Goal: Contribute content: Add original content to the website for others to see

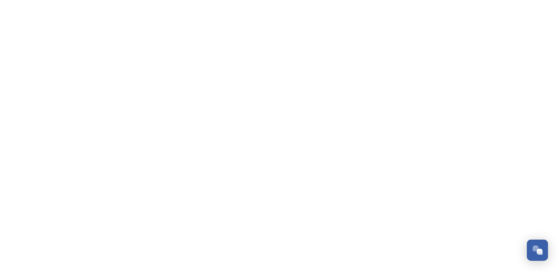
scroll to position [3287, 0]
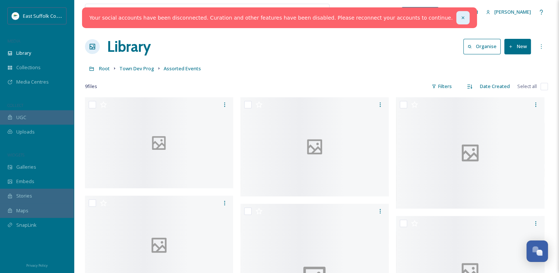
click at [460, 20] on icon at bounding box center [462, 17] width 5 height 5
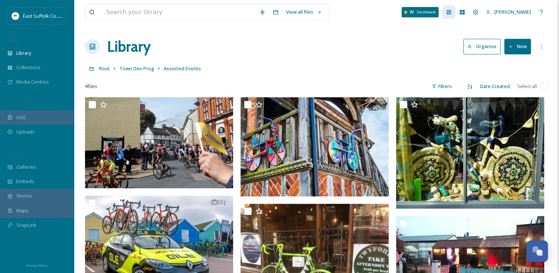
click at [456, 14] on div "Dashboard" at bounding box center [448, 12] width 13 height 13
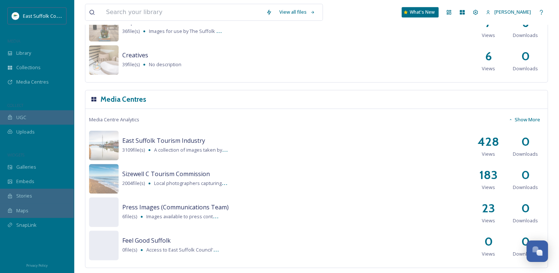
scroll to position [894, 0]
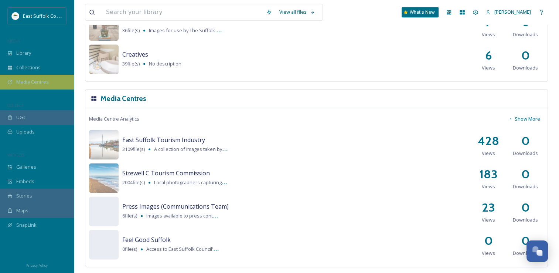
click at [44, 85] on span "Media Centres" at bounding box center [32, 81] width 33 height 7
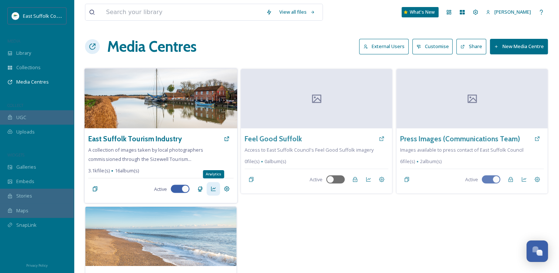
click at [216, 189] on icon at bounding box center [213, 189] width 6 height 6
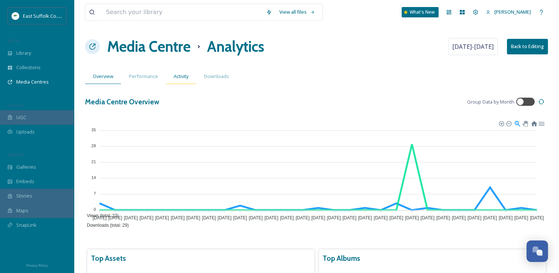
click at [175, 76] on span "Activity" at bounding box center [181, 76] width 15 height 7
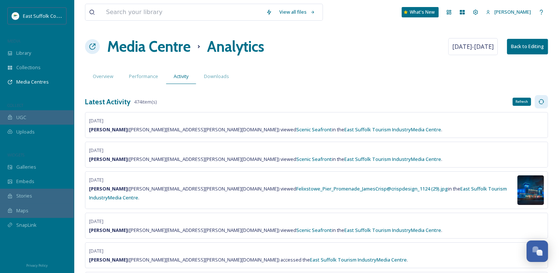
click at [539, 102] on icon at bounding box center [541, 102] width 6 height 6
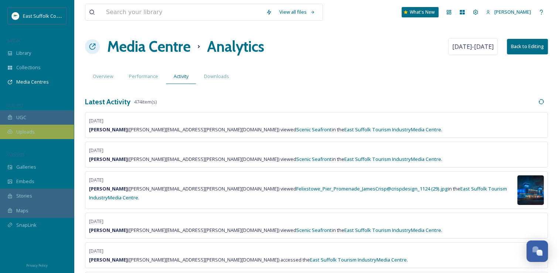
click at [47, 128] on div "Uploads" at bounding box center [37, 132] width 74 height 14
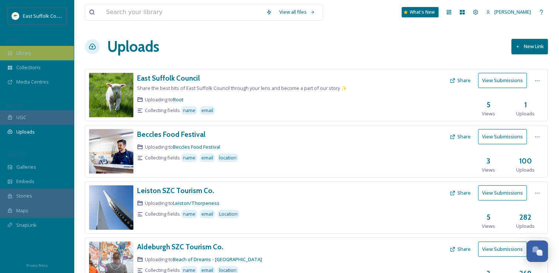
click at [24, 54] on span "Library" at bounding box center [23, 53] width 15 height 7
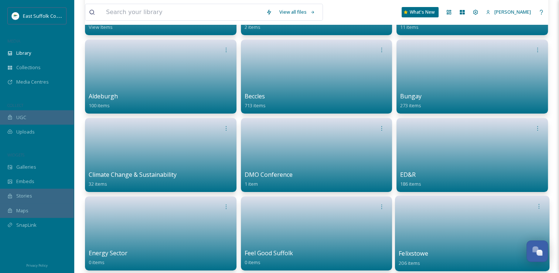
scroll to position [185, 0]
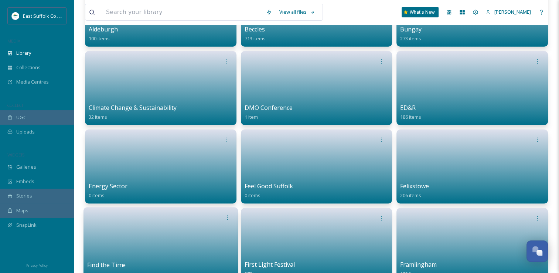
click at [152, 224] on link at bounding box center [160, 242] width 147 height 36
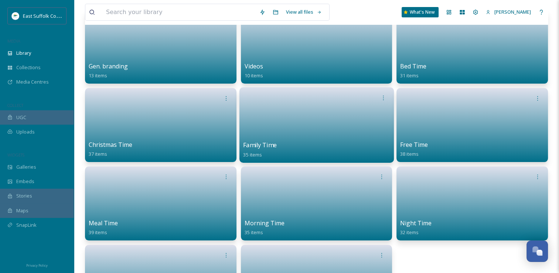
scroll to position [74, 0]
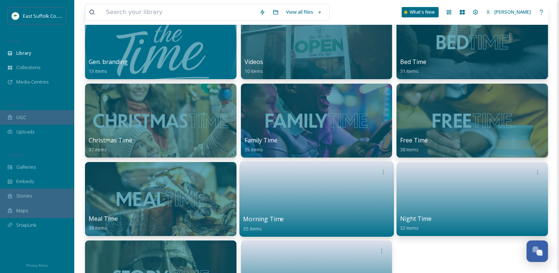
click at [302, 191] on link at bounding box center [316, 196] width 147 height 36
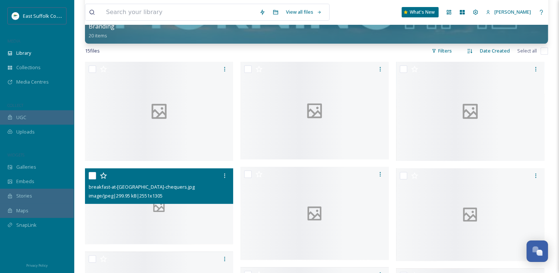
scroll to position [111, 0]
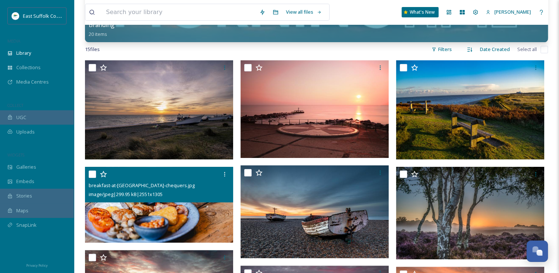
click at [135, 195] on span "image/jpeg | 299.95 kB | 2551 x 1305" at bounding box center [126, 194] width 74 height 7
click at [133, 208] on img at bounding box center [159, 205] width 148 height 76
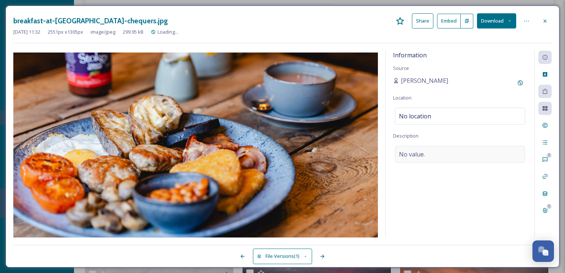
click at [417, 154] on span "No value." at bounding box center [412, 154] width 26 height 9
click at [416, 153] on textarea at bounding box center [460, 176] width 134 height 61
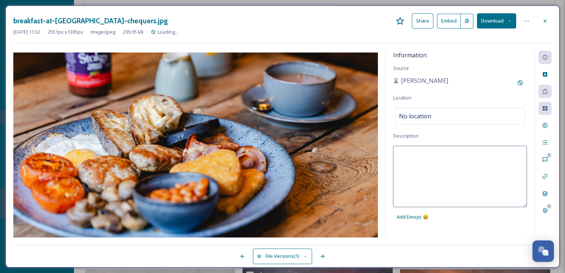
paste textarea "Fuel up with a fry up at Kettleburgh Chequers"
type textarea "Fuel up with a fry up at Kettleburgh Chequers"
click at [443, 187] on textarea at bounding box center [460, 176] width 134 height 61
paste textarea "Fuel up with a fry up at Kettleburgh Chequers"
type textarea "Fuel up with a fry up at Kettleburgh Chequers"
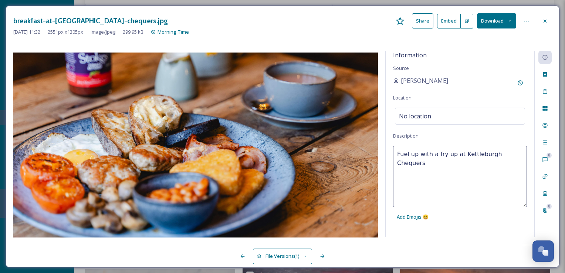
click at [482, 245] on div "File Versions (1)" at bounding box center [282, 252] width 538 height 15
click at [541, 127] on div "Rights" at bounding box center [544, 125] width 13 height 13
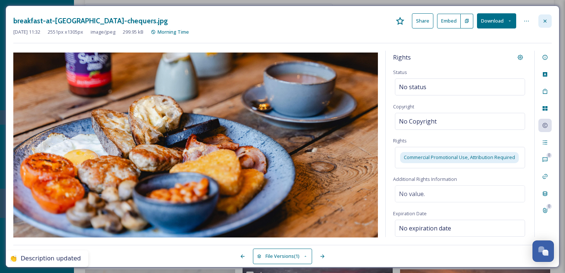
click at [545, 26] on div at bounding box center [544, 20] width 13 height 13
